Goal: Information Seeking & Learning: Learn about a topic

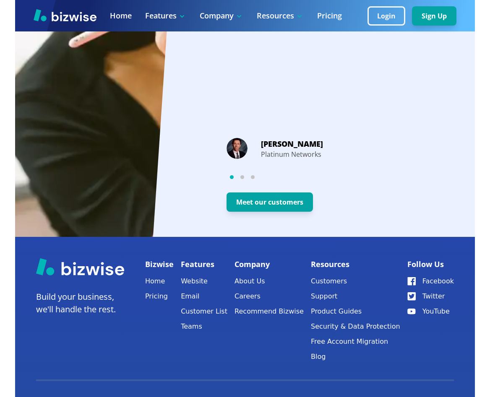
scroll to position [1607, 0]
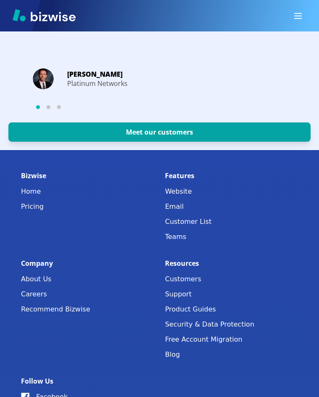
scroll to position [2222, 0]
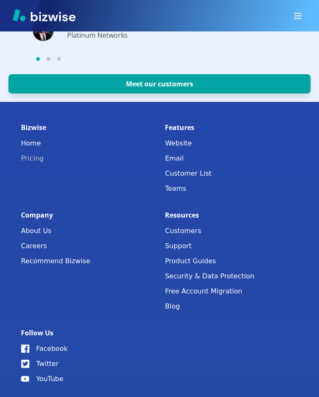
click at [30, 160] on link "Pricing" at bounding box center [87, 159] width 133 height 12
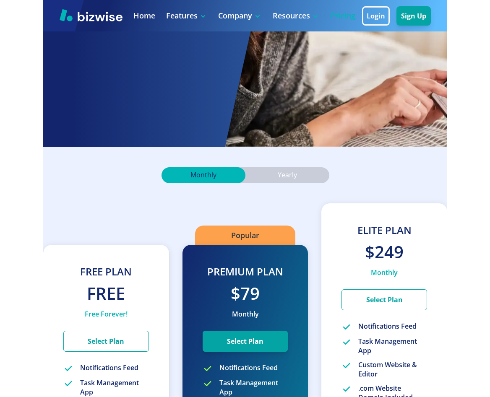
scroll to position [114, 0]
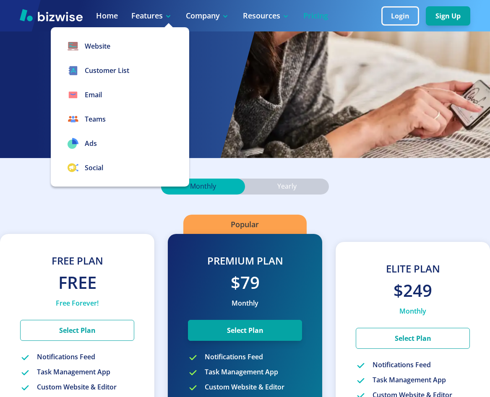
click at [141, 17] on p "Features" at bounding box center [151, 15] width 41 height 10
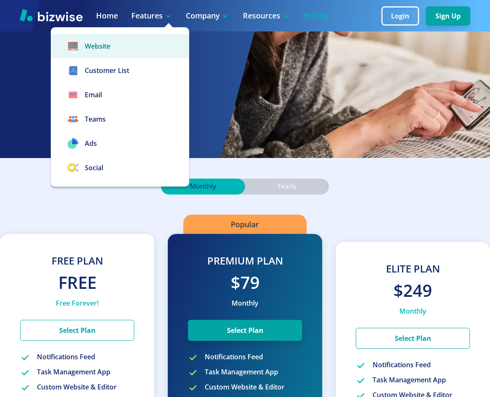
click at [96, 44] on link "Website" at bounding box center [120, 46] width 138 height 24
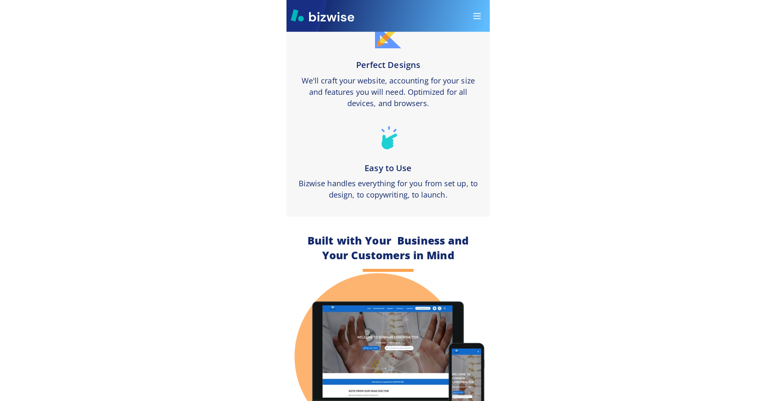
scroll to position [453, 0]
